Goal: Feedback & Contribution: Contribute content

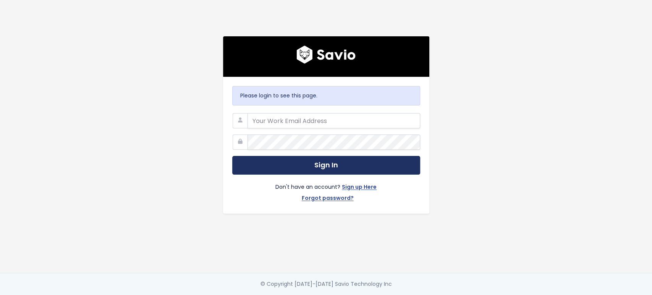
type input "ashley.melgarejo@tai-software.com"
click at [349, 161] on button "Sign In" at bounding box center [326, 165] width 188 height 19
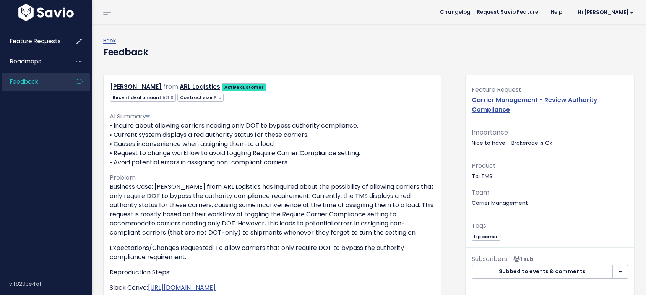
click at [40, 79] on link "Feedback" at bounding box center [33, 82] width 62 height 18
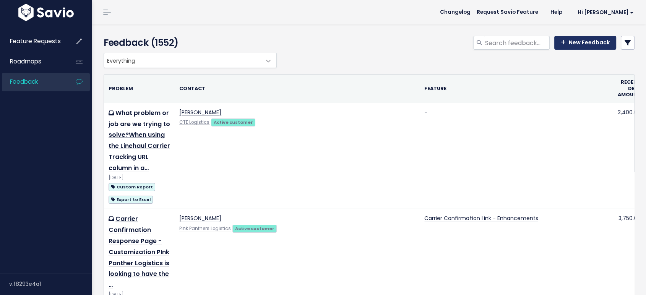
click at [578, 42] on link "New Feedback" at bounding box center [585, 43] width 62 height 14
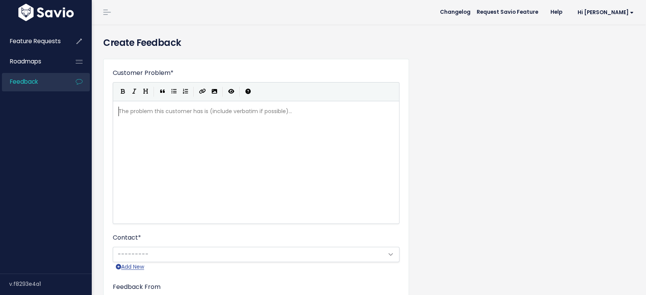
scroll to position [1, 0]
click at [138, 109] on pre "​" at bounding box center [259, 112] width 285 height 10
paste textarea "Business Case:"
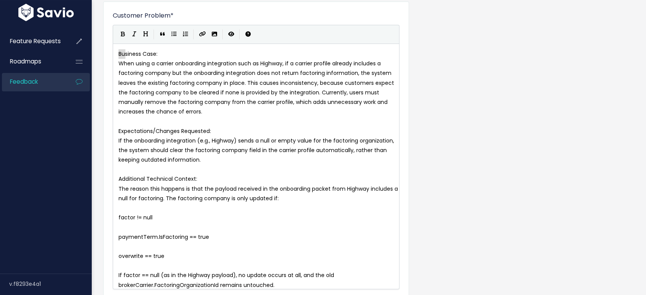
type textarea "Business Case:"
drag, startPoint x: 162, startPoint y: 49, endPoint x: 131, endPoint y: 54, distance: 30.5
click at [125, 34] on button "Bold" at bounding box center [122, 34] width 11 height 11
type textarea "Expectations/Changes Requested:"
drag, startPoint x: 217, startPoint y: 131, endPoint x: 120, endPoint y: 130, distance: 97.5
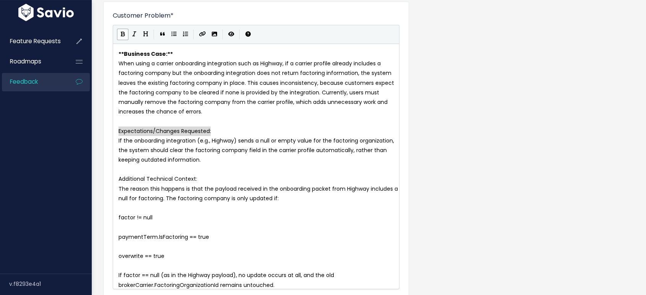
click at [121, 36] on icon "Bold" at bounding box center [123, 33] width 4 height 5
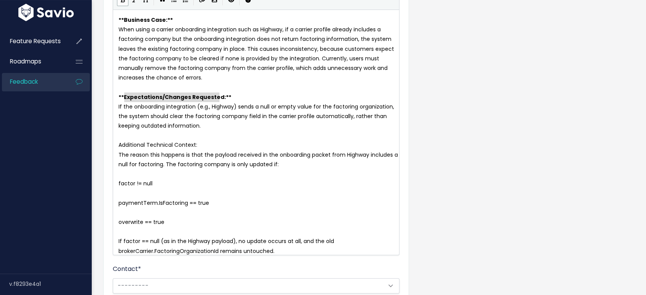
scroll to position [142, 0]
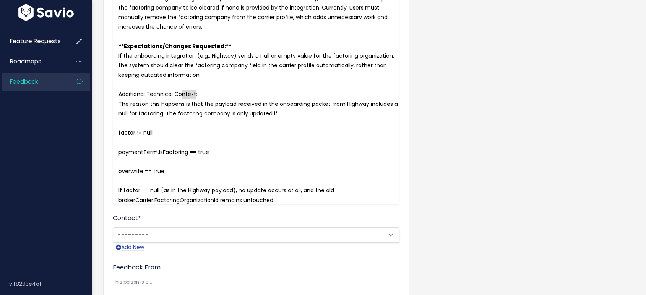
type textarea "Additional Technical Context:"
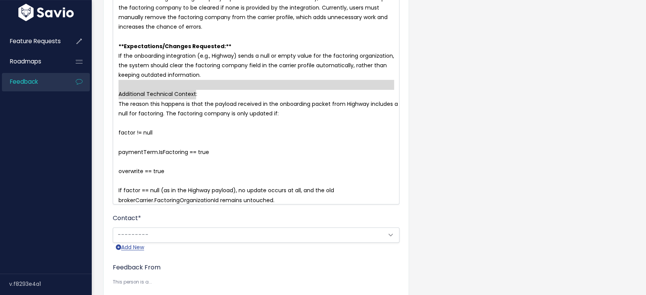
drag, startPoint x: 206, startPoint y: 93, endPoint x: 106, endPoint y: 89, distance: 100.6
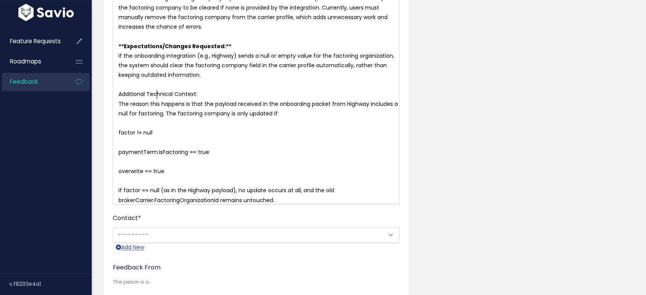
click at [156, 94] on span "Additional Technical Context:" at bounding box center [157, 94] width 79 height 8
drag, startPoint x: 195, startPoint y: 91, endPoint x: 151, endPoint y: 92, distance: 43.6
type textarea "Information"
click at [284, 197] on pre "If factor == null (as in the Highway payload), no update occurs at all, and the…" at bounding box center [259, 195] width 285 height 19
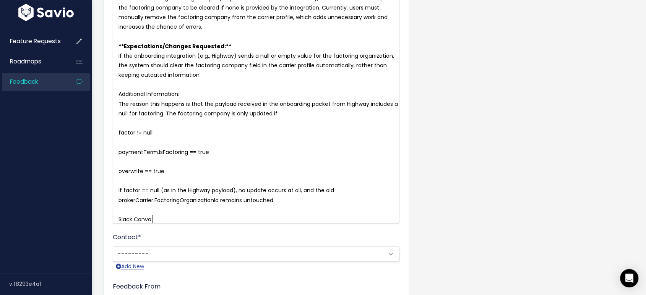
click at [133, 217] on span "Slack Convo:" at bounding box center [135, 220] width 34 height 8
type textarea "/ HS"
click at [199, 217] on pre "Slack/ HS Convo:" at bounding box center [259, 220] width 285 height 10
paste textarea
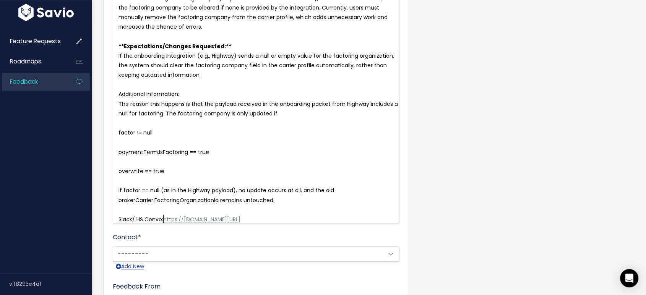
click at [164, 219] on span "https:" at bounding box center [170, 220] width 15 height 8
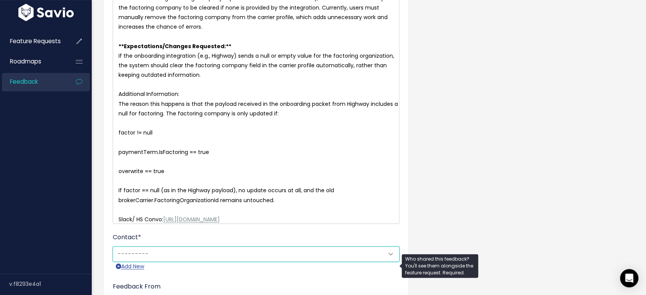
click at [182, 261] on select "---------" at bounding box center [256, 253] width 287 height 15
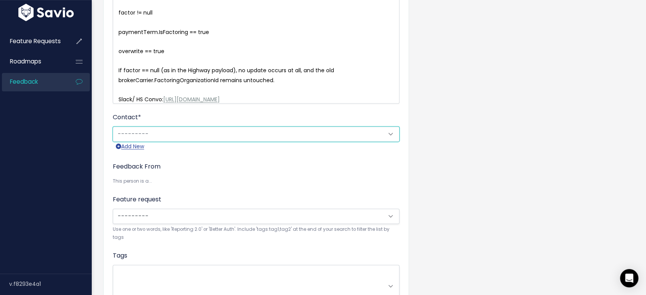
scroll to position [269, 0]
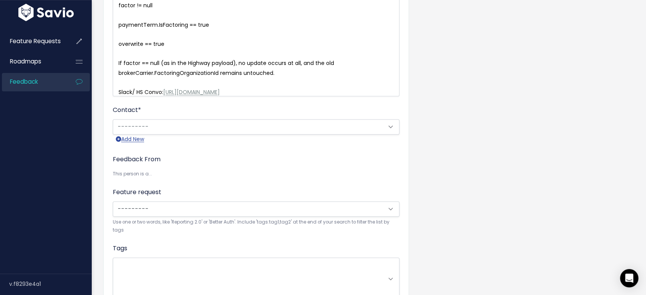
click at [148, 123] on div "Contact * --------- Add New" at bounding box center [256, 125] width 287 height 40
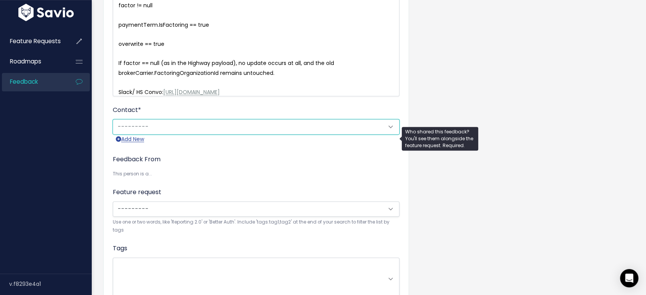
click at [148, 130] on select "---------" at bounding box center [256, 126] width 287 height 15
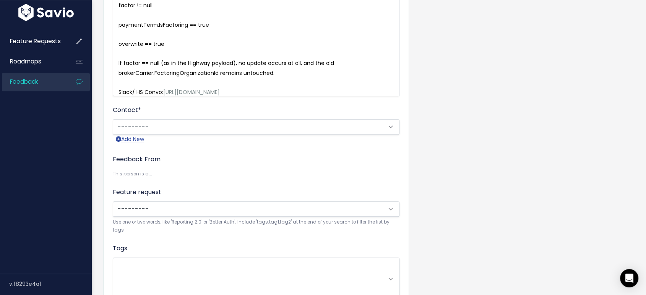
click at [166, 115] on div "Contact * --------- Add New" at bounding box center [256, 125] width 287 height 40
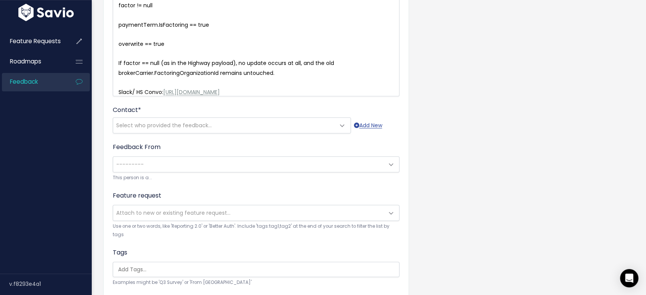
click at [478, 201] on div "Customer Problem * | | | | x ** Business Case: ** When using a carrier onboardi…" at bounding box center [368, 108] width 543 height 651
click at [190, 129] on span "Select who provided the feedback..." at bounding box center [164, 126] width 96 height 8
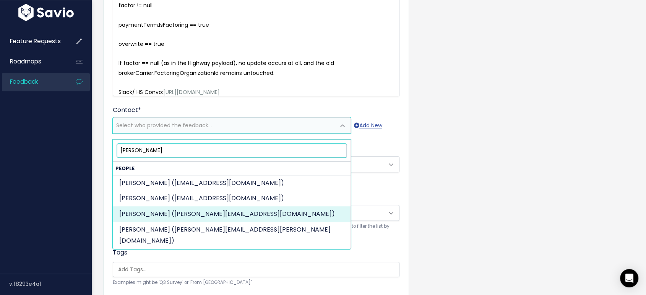
type input "SARA D"
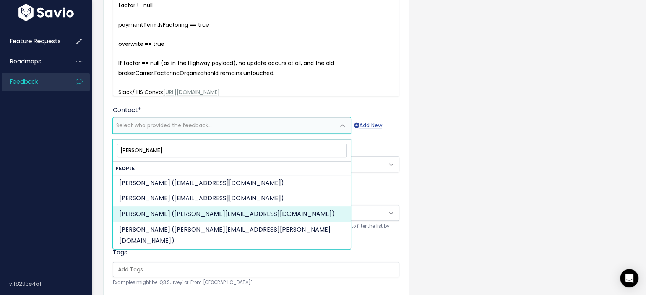
select select "ACTIVE"
select select "89812266"
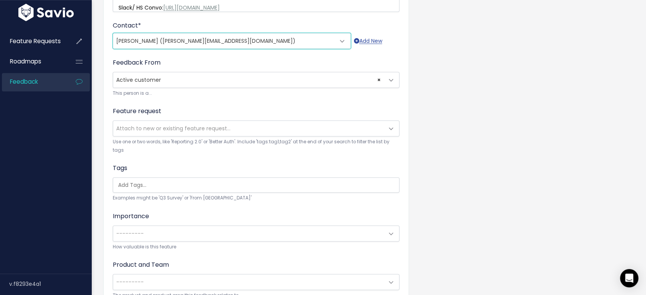
scroll to position [355, 0]
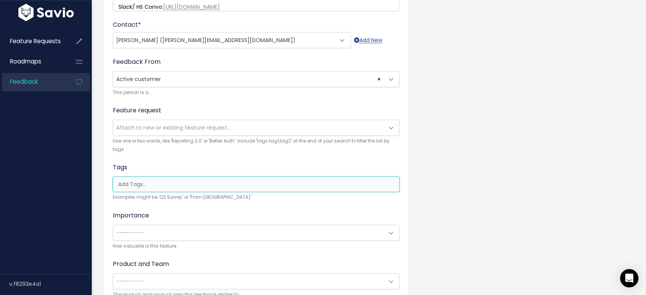
click at [152, 182] on input "search" at bounding box center [258, 184] width 286 height 8
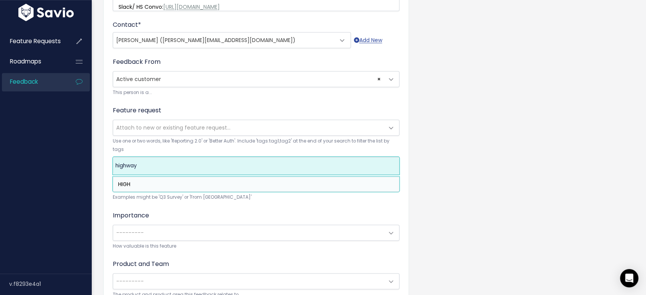
type input "HIGH"
select select "10021"
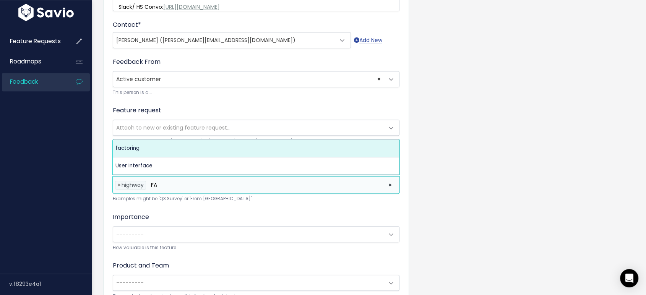
type input "F"
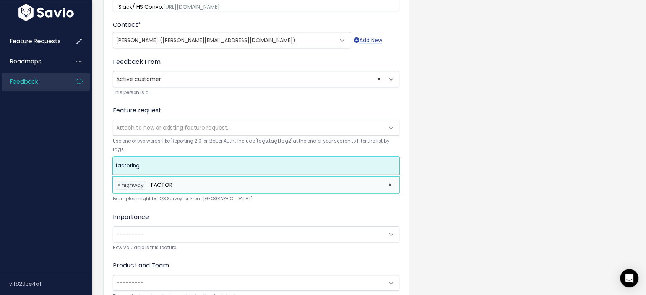
type input "FACTOR"
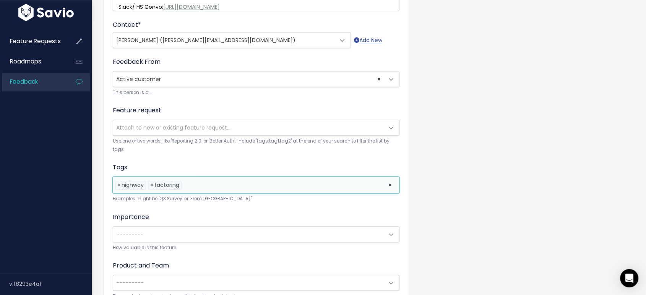
click at [198, 181] on li at bounding box center [282, 185] width 199 height 8
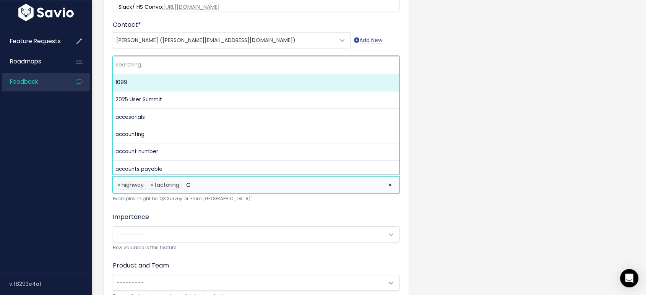
scroll to position [0, 0]
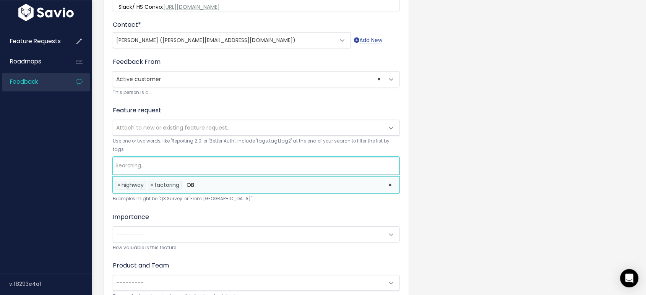
type input "O"
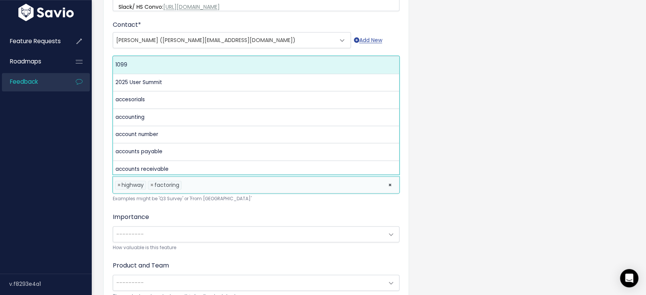
click at [236, 233] on span "---------" at bounding box center [248, 234] width 271 height 15
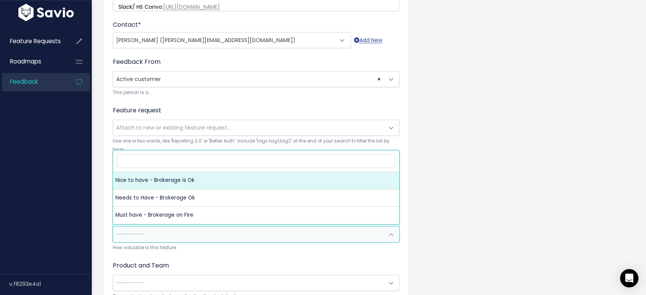
select select "NICE_TO_HAVE"
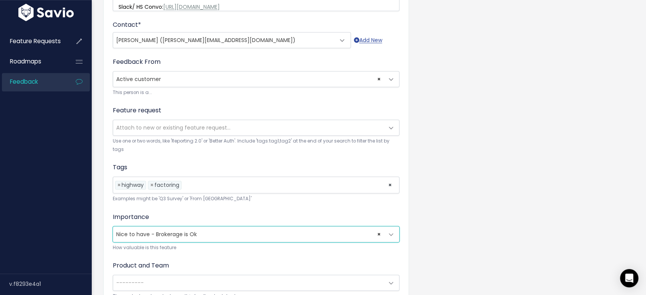
scroll to position [426, 0]
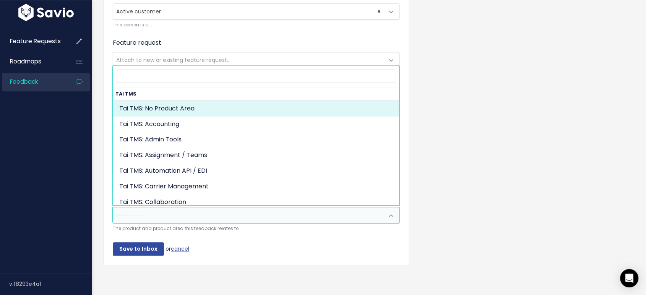
click at [174, 213] on span "---------" at bounding box center [248, 215] width 271 height 15
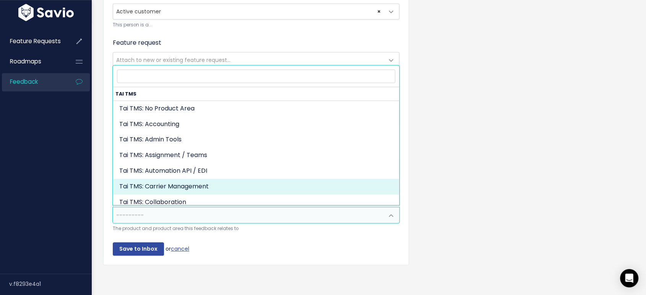
select select "MAIN:CARRIER_MANAGEMENT"
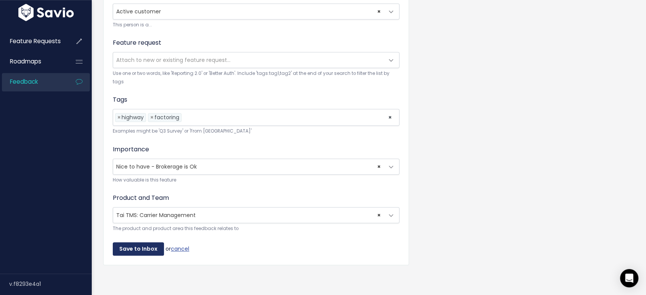
click at [135, 244] on input "Save to Inbox" at bounding box center [138, 249] width 51 height 14
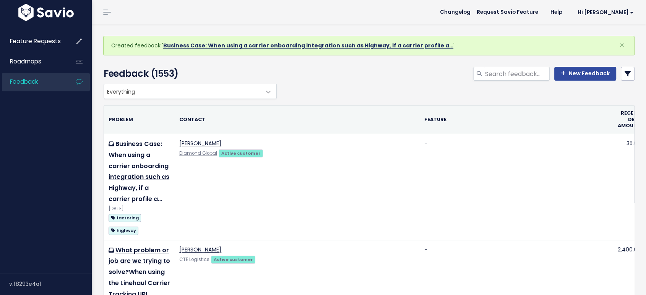
click at [275, 46] on link "Business Case: When using a carrier onboarding integration such as Highway, if …" at bounding box center [308, 46] width 290 height 8
